Goal: Navigation & Orientation: Find specific page/section

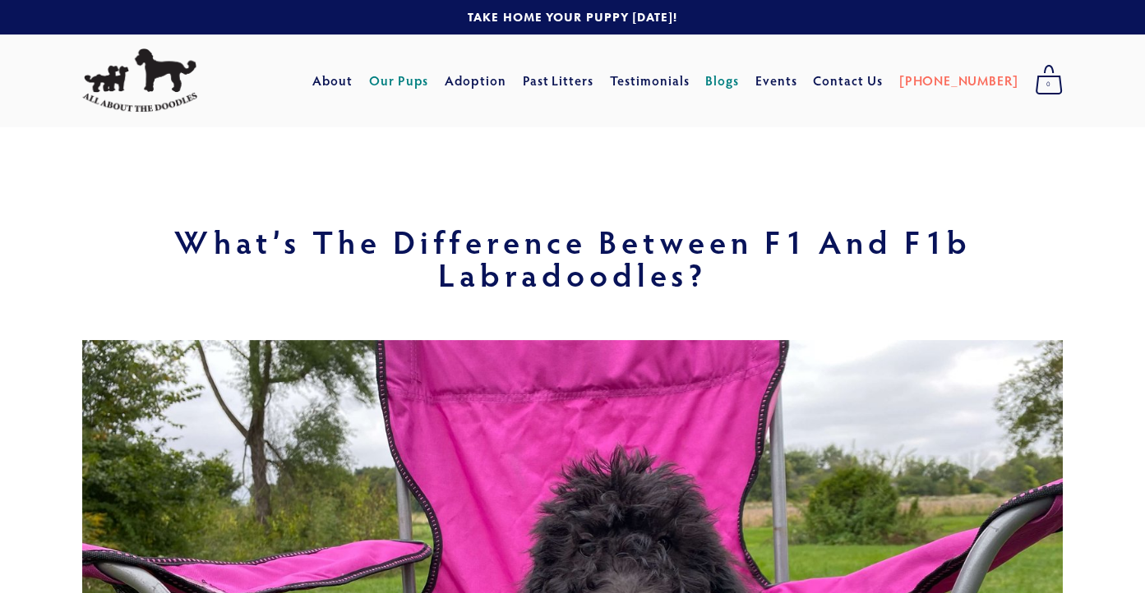
click at [429, 77] on link "Our Pups" at bounding box center [399, 81] width 60 height 30
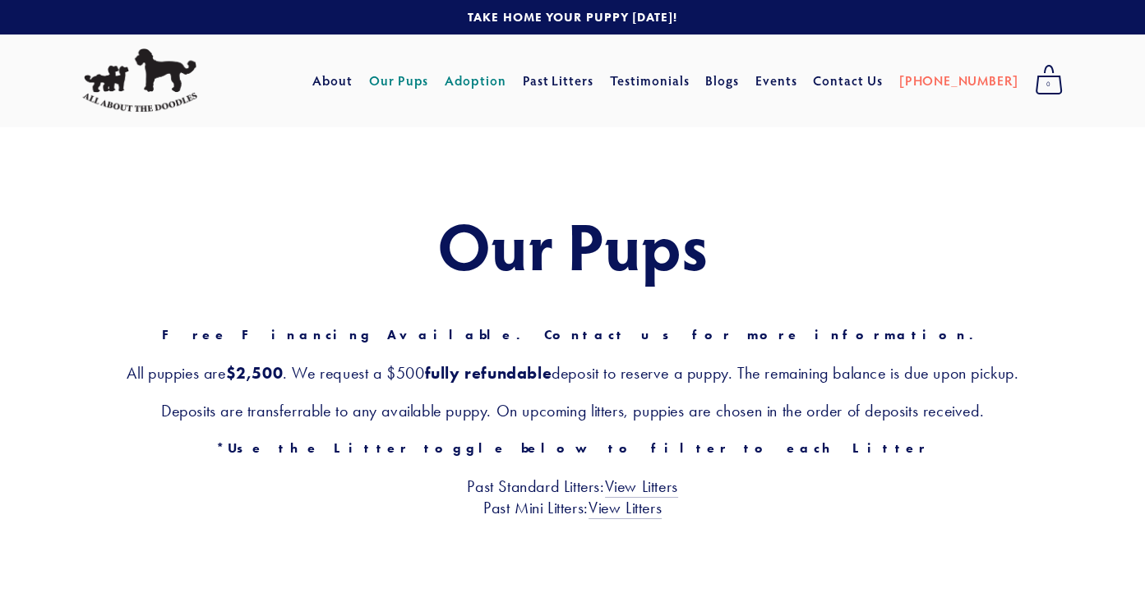
click at [506, 83] on link "Adoption" at bounding box center [476, 81] width 62 height 30
